Goal: Task Accomplishment & Management: Use online tool/utility

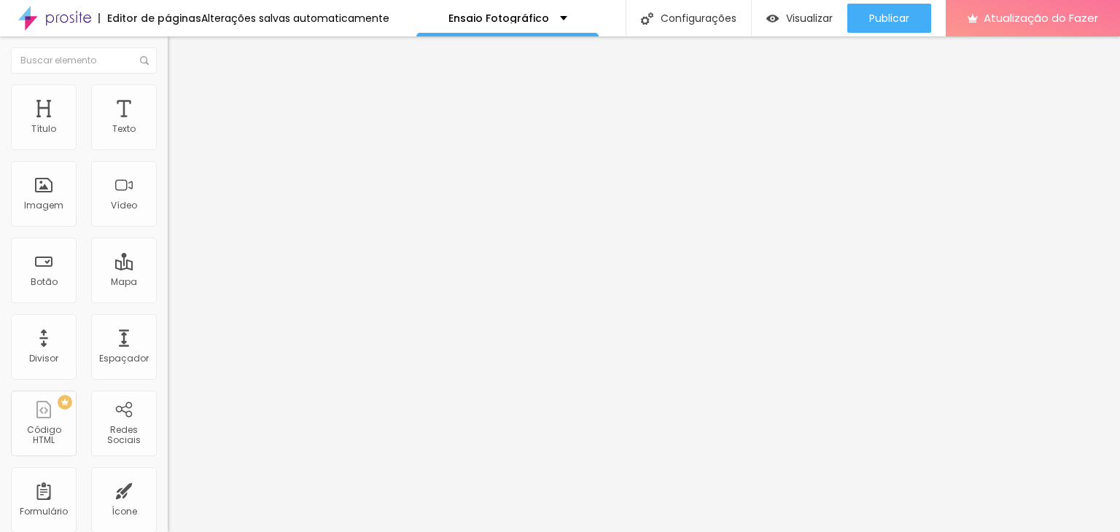
click at [176, 125] on font "Trocar imagem" at bounding box center [211, 119] width 71 height 12
click at [168, 228] on font "1:1 Quadrado" at bounding box center [197, 222] width 58 height 12
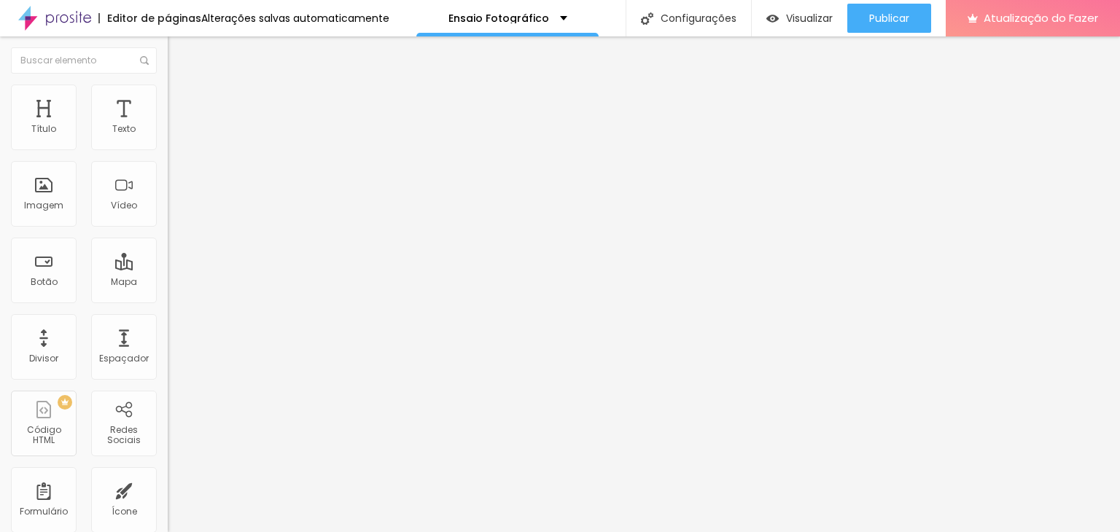
click at [168, 268] on font "Original" at bounding box center [185, 262] width 35 height 12
click at [176, 125] on font "Trocar imagem" at bounding box center [211, 119] width 71 height 12
click at [168, 228] on font "1:1 Quadrado" at bounding box center [197, 222] width 58 height 12
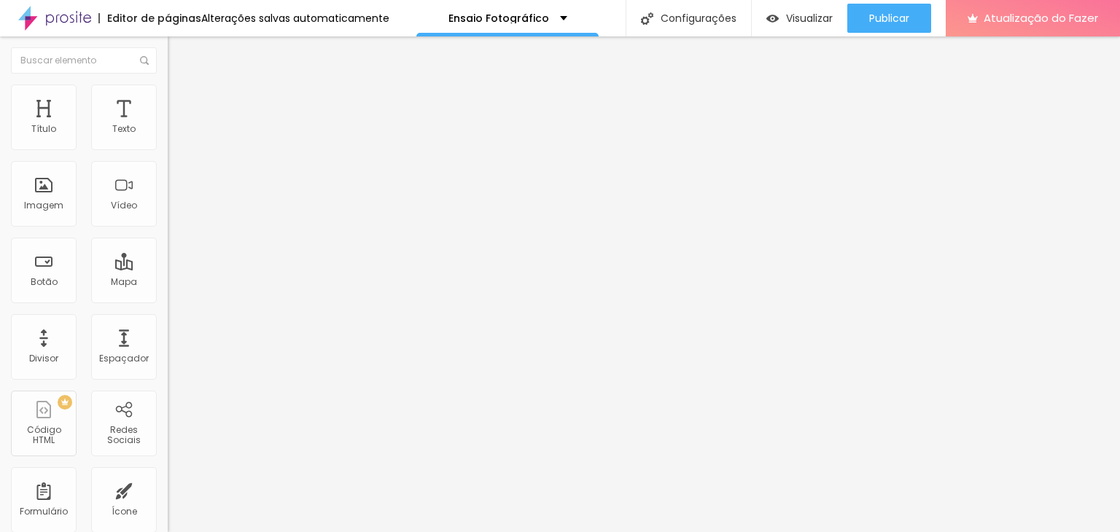
click at [168, 267] on div "Original" at bounding box center [252, 262] width 168 height 9
click at [176, 125] on font "Trocar imagem" at bounding box center [211, 119] width 71 height 12
click at [168, 228] on font "1:1 Quadrado" at bounding box center [197, 222] width 58 height 12
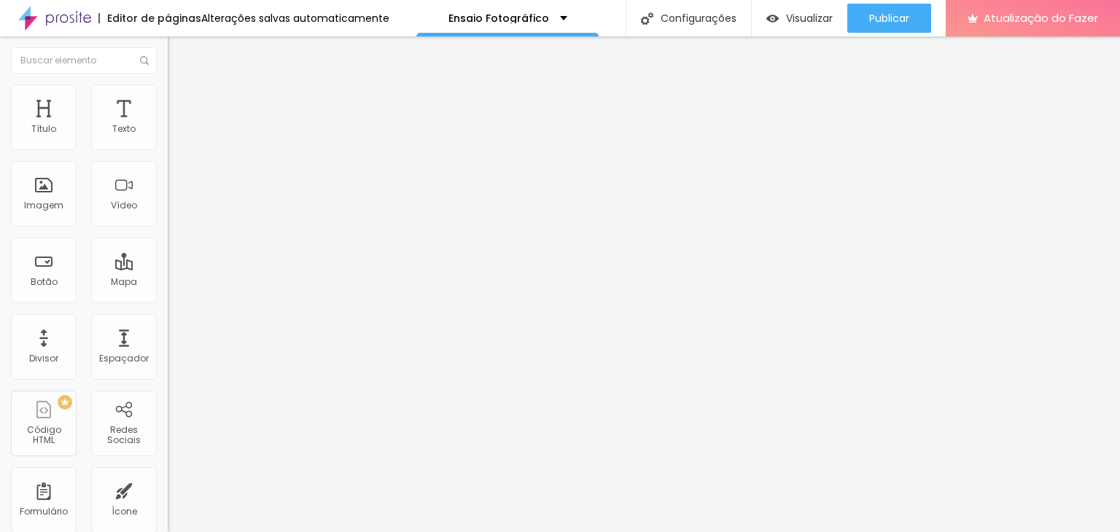
click at [168, 268] on span "Original" at bounding box center [185, 262] width 35 height 12
